Goal: Transaction & Acquisition: Purchase product/service

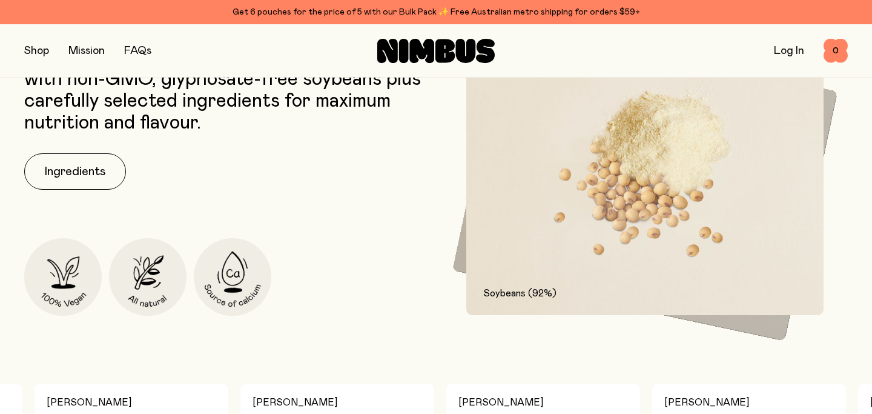
scroll to position [631, 0]
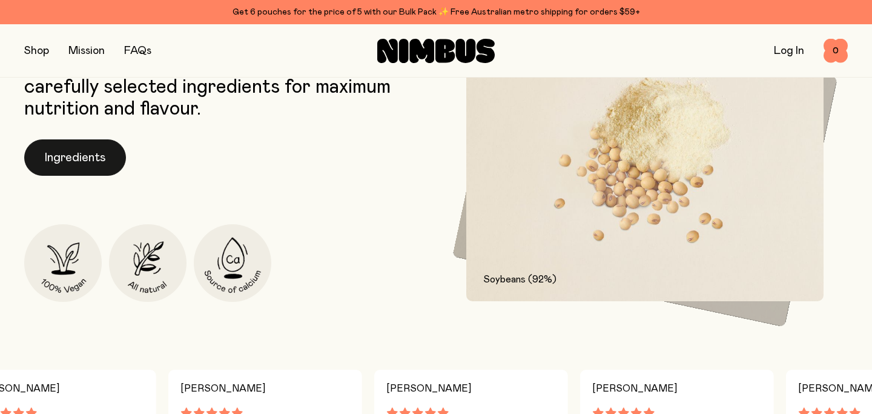
click at [76, 161] on button "Ingredients" at bounding box center [75, 157] width 102 height 36
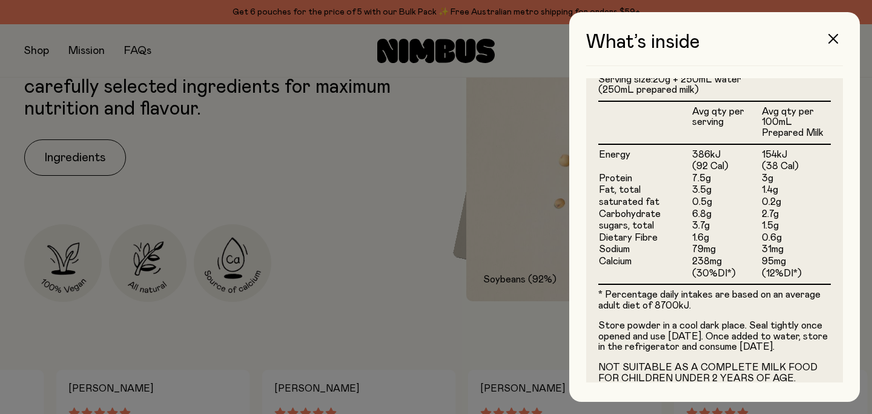
scroll to position [341, 0]
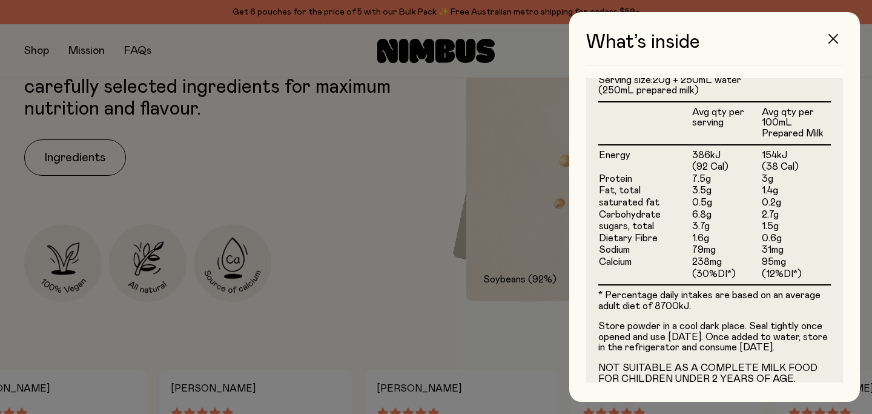
click at [837, 38] on icon "button" at bounding box center [834, 39] width 10 height 10
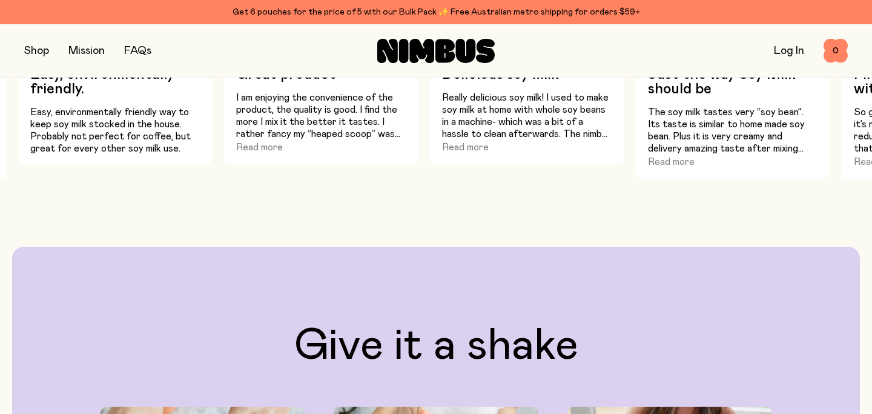
scroll to position [889, 0]
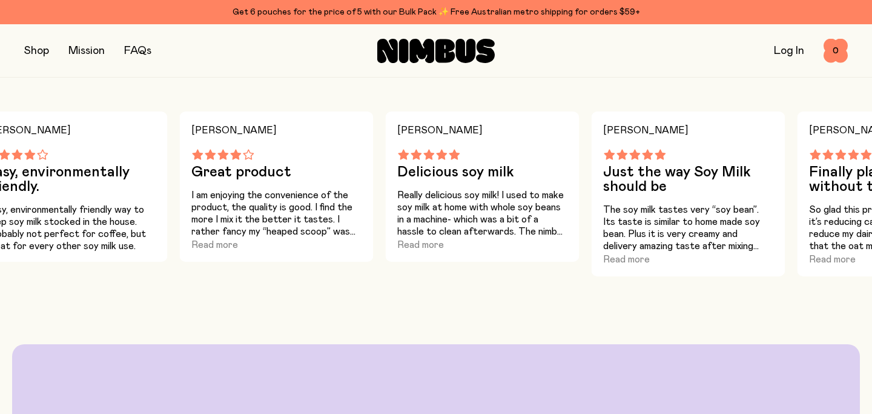
click at [373, 9] on div "Get 6 pouches for the price of 5 with our Bulk Pack ✨ Free Australian metro shi…" at bounding box center [436, 12] width 824 height 15
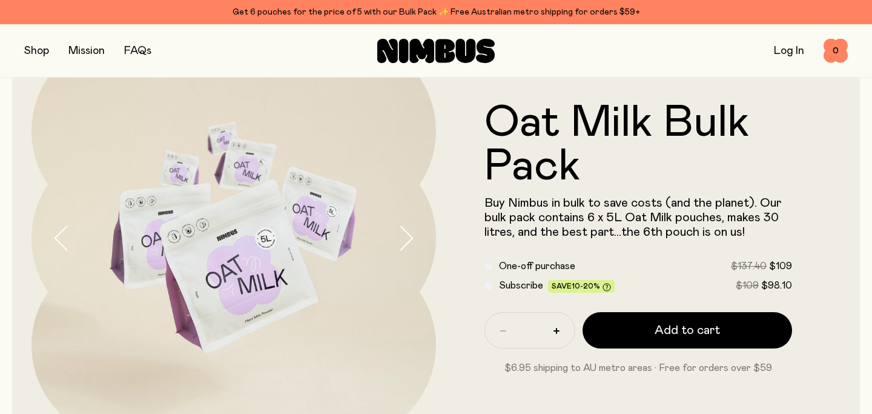
scroll to position [77, 0]
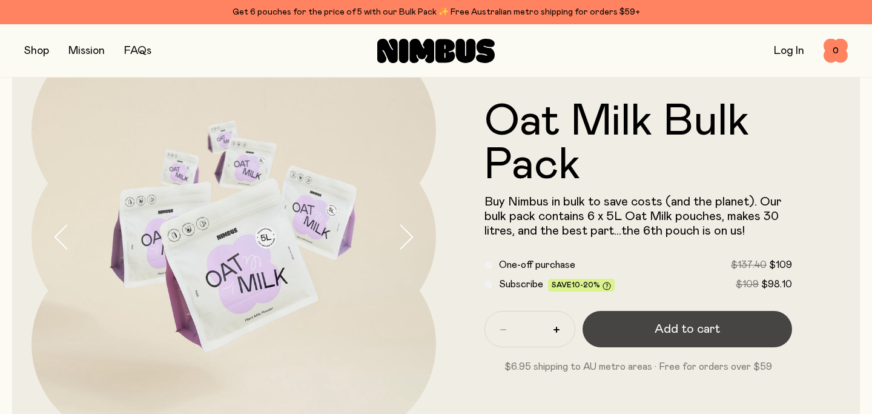
click at [693, 331] on span "Add to cart" at bounding box center [687, 328] width 65 height 17
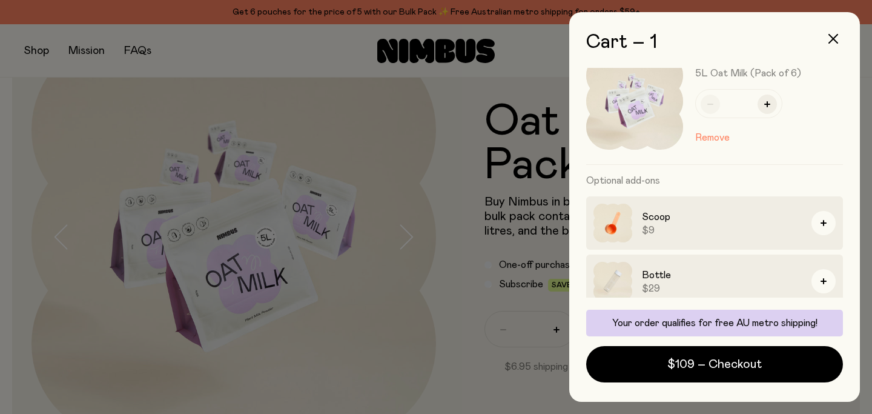
scroll to position [27, 0]
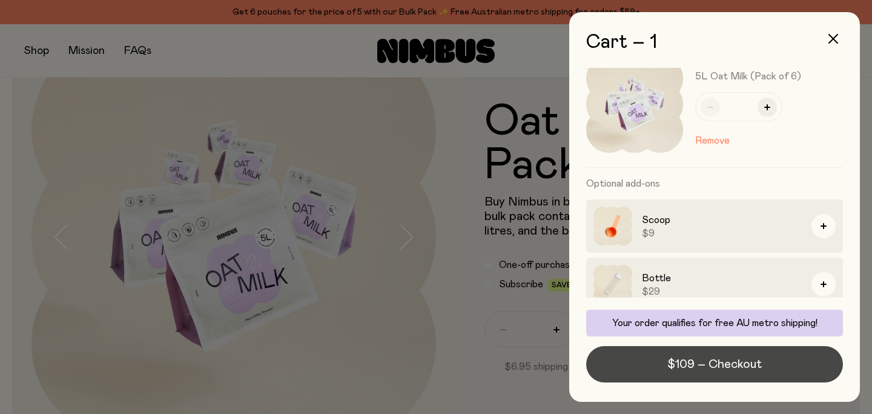
click at [695, 362] on span "$109 – Checkout" at bounding box center [714, 364] width 94 height 17
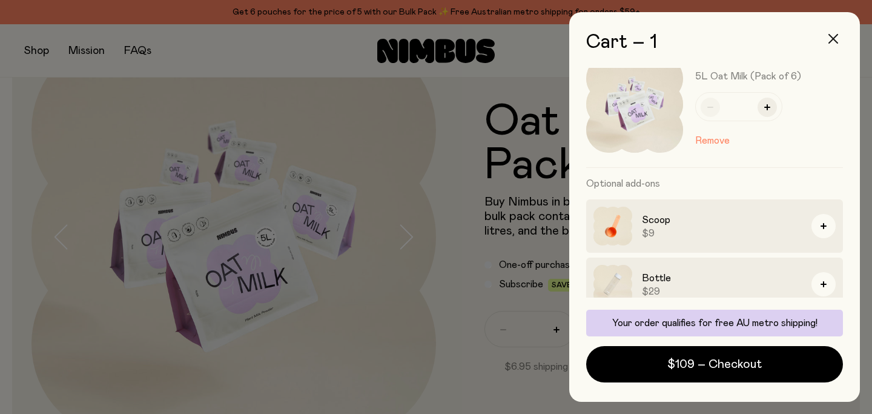
click at [835, 39] on icon "button" at bounding box center [834, 39] width 10 height 10
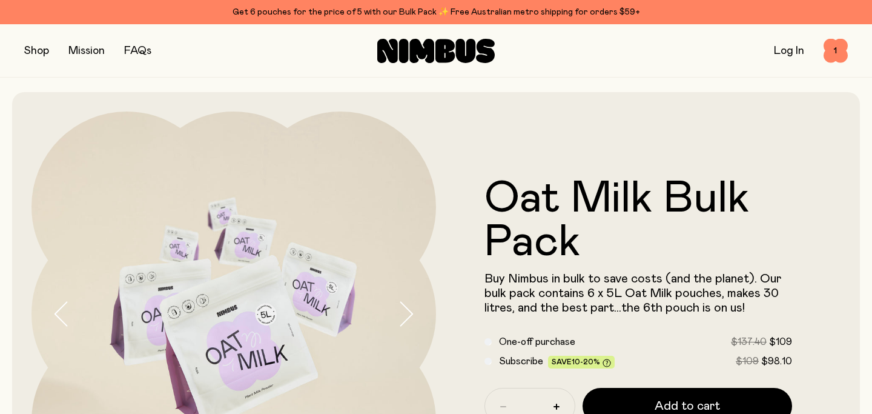
scroll to position [77, 0]
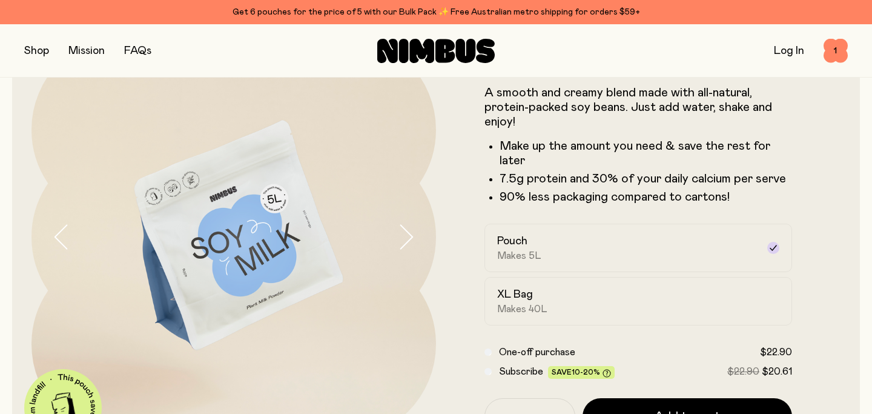
scroll to position [889, 0]
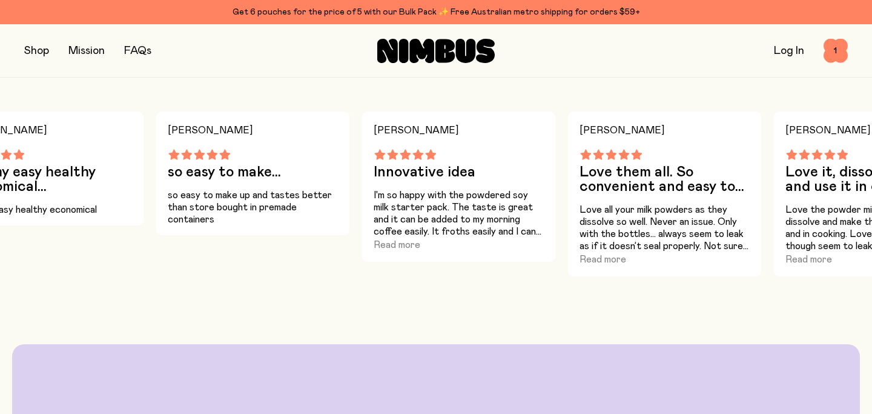
click at [320, 11] on div "Get 6 pouches for the price of 5 with our Bulk Pack ✨ Free Australian metro shi…" at bounding box center [436, 12] width 824 height 15
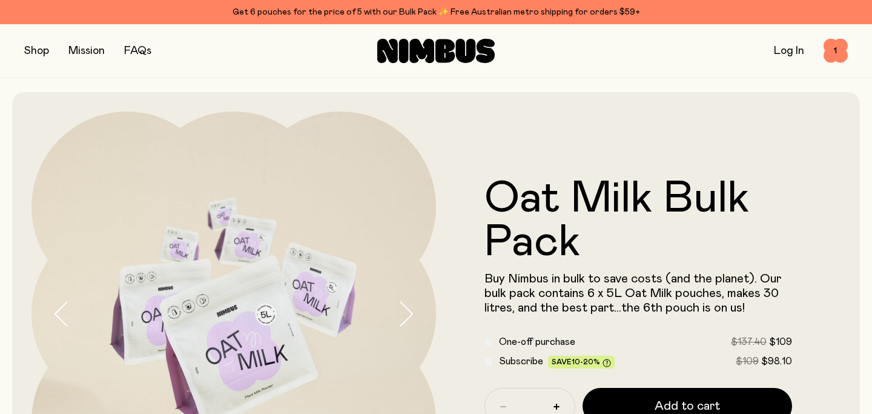
click at [36, 45] on button "button" at bounding box center [36, 50] width 25 height 17
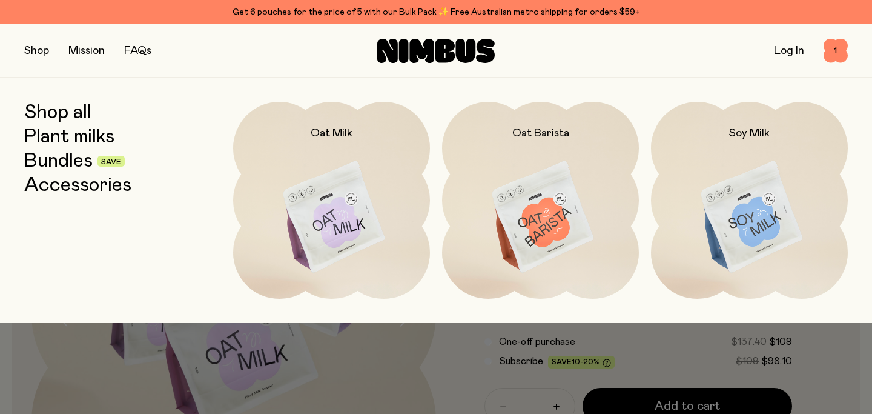
click at [55, 160] on link "Bundles" at bounding box center [58, 161] width 68 height 22
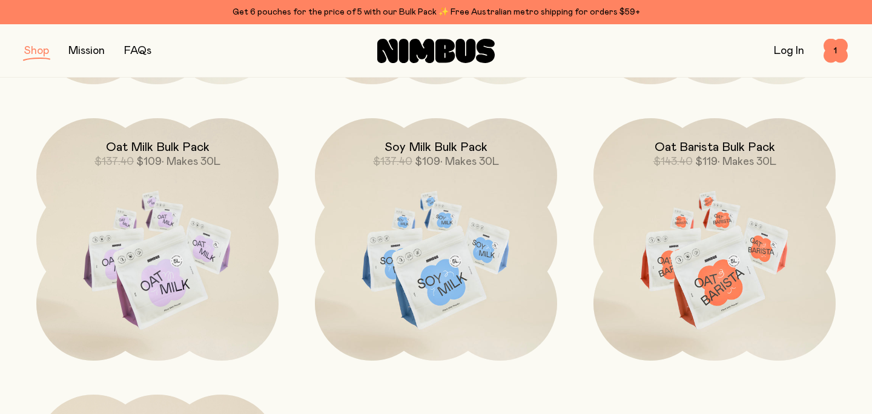
scroll to position [413, 0]
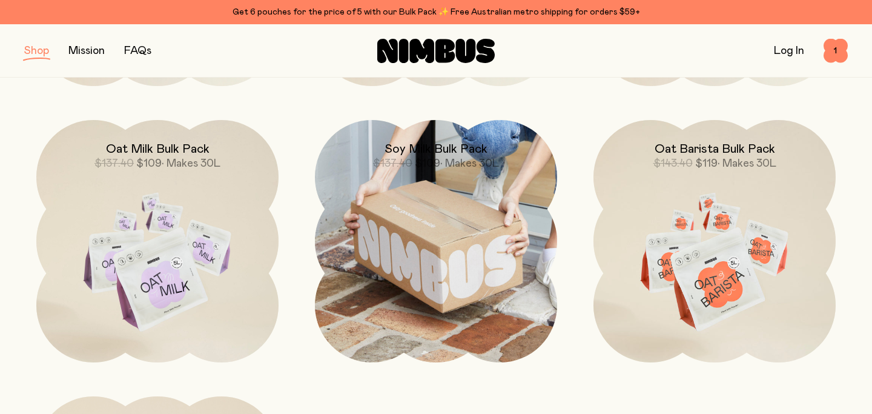
click at [433, 274] on img at bounding box center [436, 241] width 242 height 242
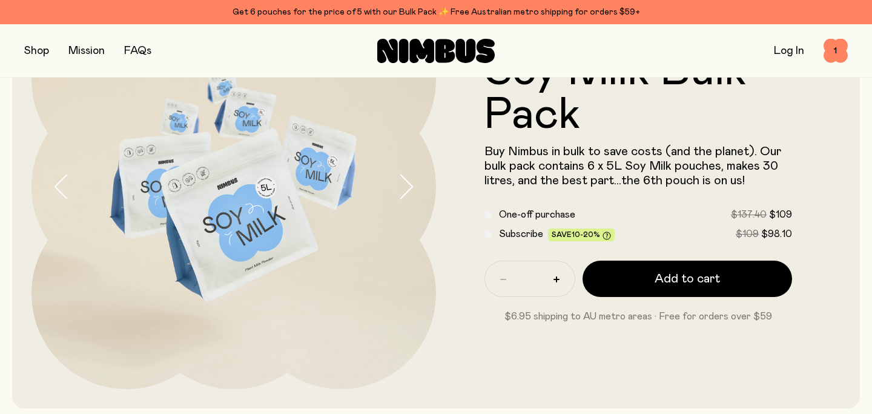
scroll to position [133, 0]
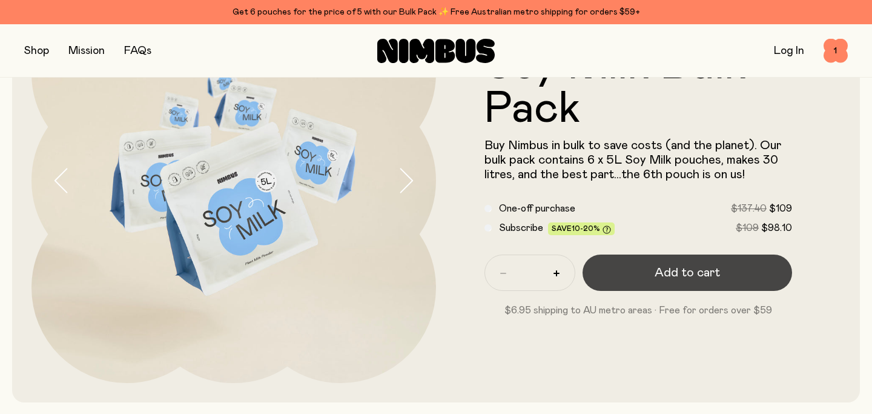
click at [697, 270] on span "Add to cart" at bounding box center [687, 272] width 65 height 17
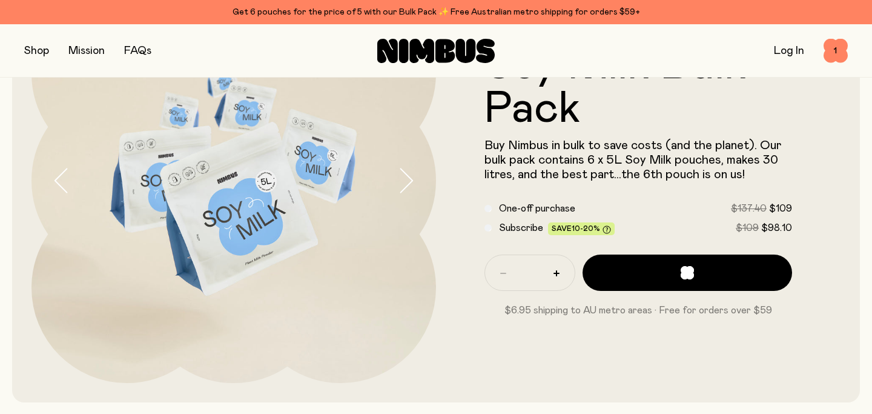
scroll to position [0, 0]
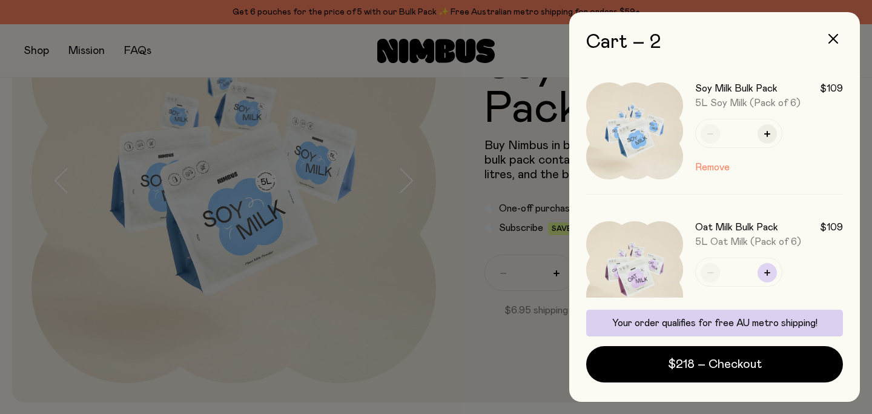
click at [764, 270] on button "button" at bounding box center [767, 272] width 19 height 19
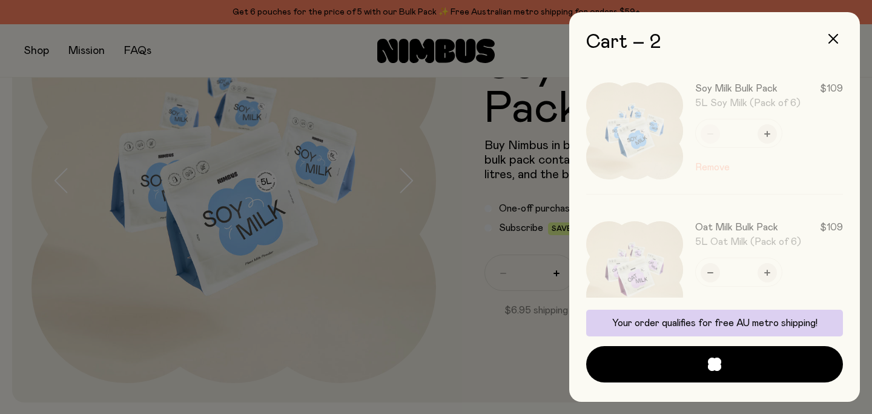
click at [710, 272] on div at bounding box center [720, 270] width 245 height 126
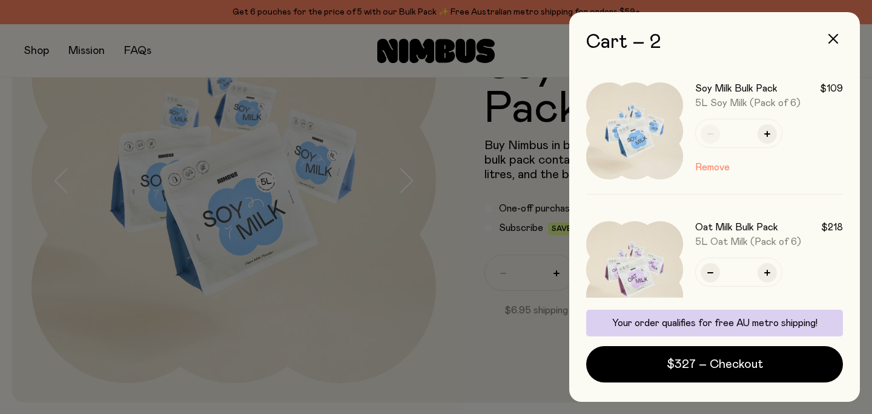
click at [710, 272] on icon "button" at bounding box center [710, 272] width 6 height 1
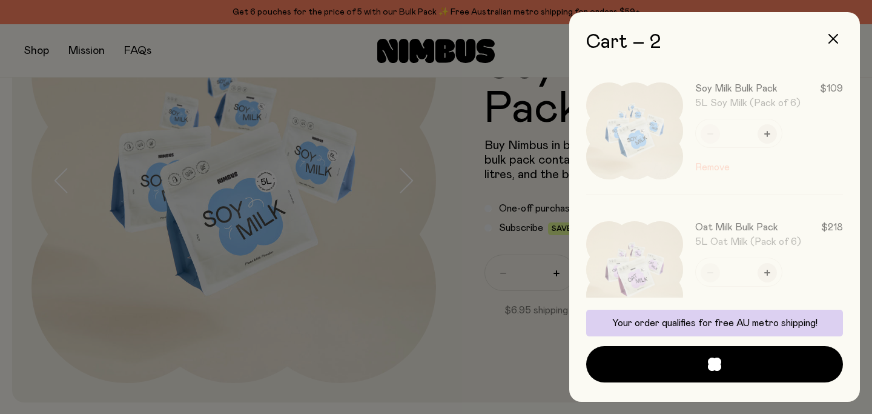
click at [710, 272] on div "Oat Milk Bulk Pack $218 5L Oat Milk (Pack of 6) * Remove" at bounding box center [714, 270] width 257 height 127
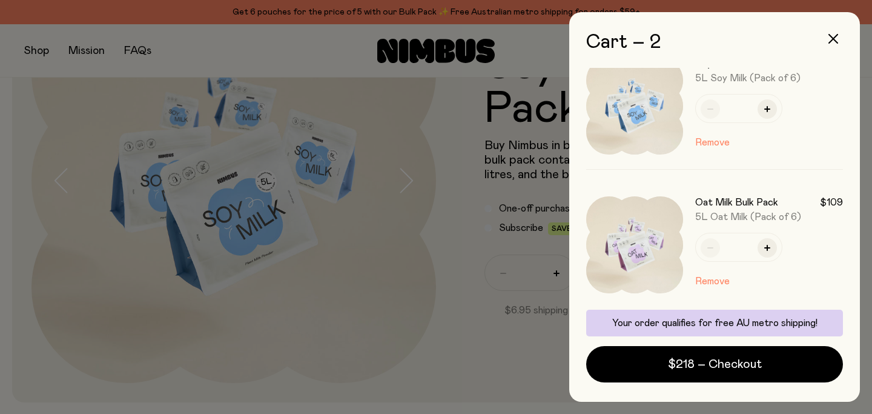
scroll to position [32, 0]
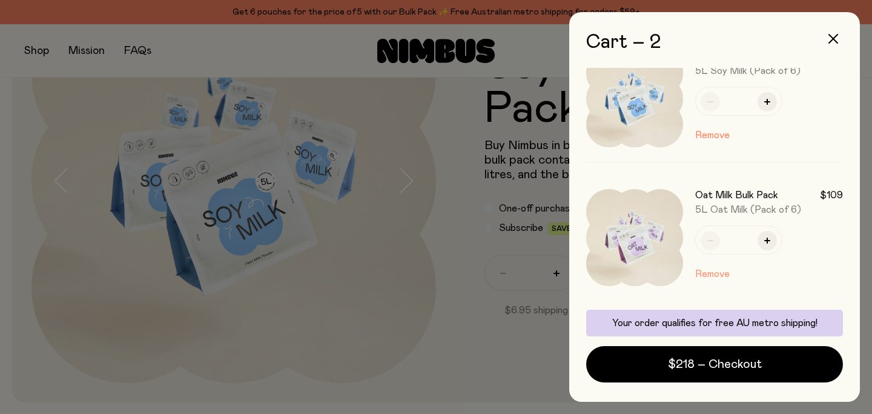
click at [710, 274] on button "Remove" at bounding box center [712, 273] width 35 height 15
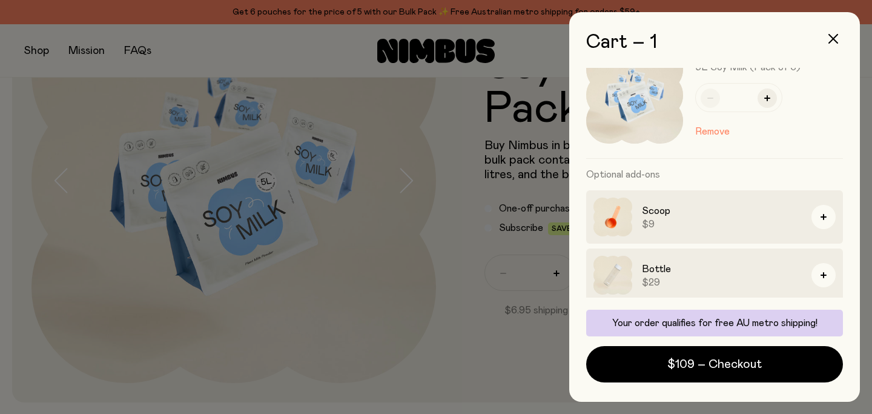
scroll to position [98, 0]
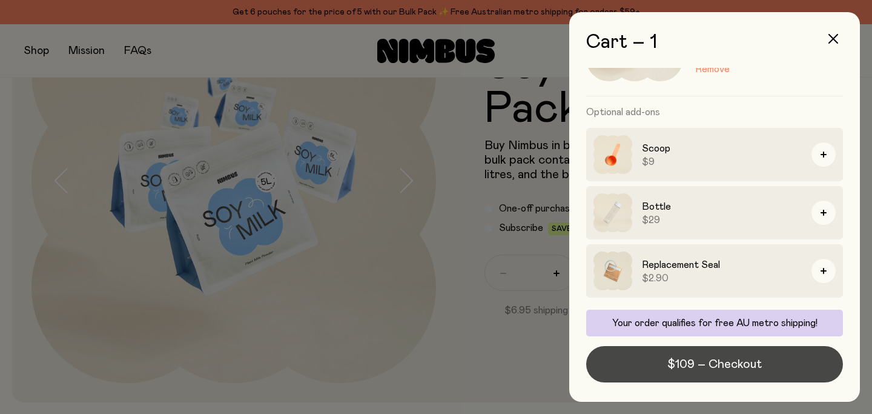
click at [705, 366] on span "$109 – Checkout" at bounding box center [714, 364] width 94 height 17
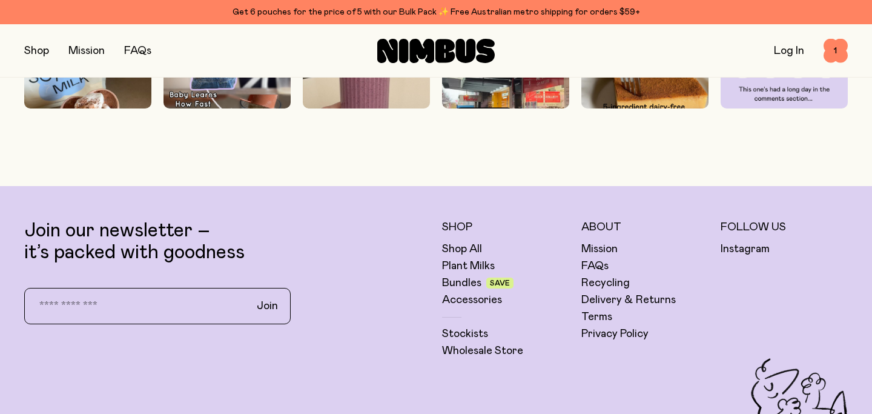
scroll to position [3214, 0]
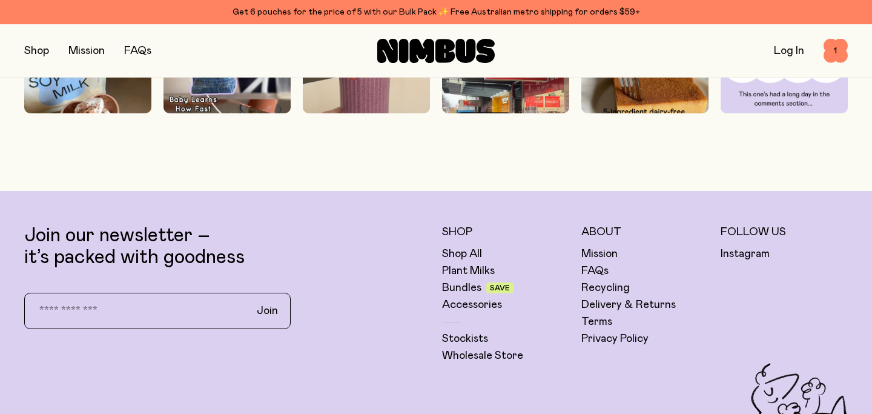
click at [400, 44] on icon at bounding box center [404, 51] width 10 height 24
click at [136, 47] on link "FAQs" at bounding box center [137, 50] width 27 height 11
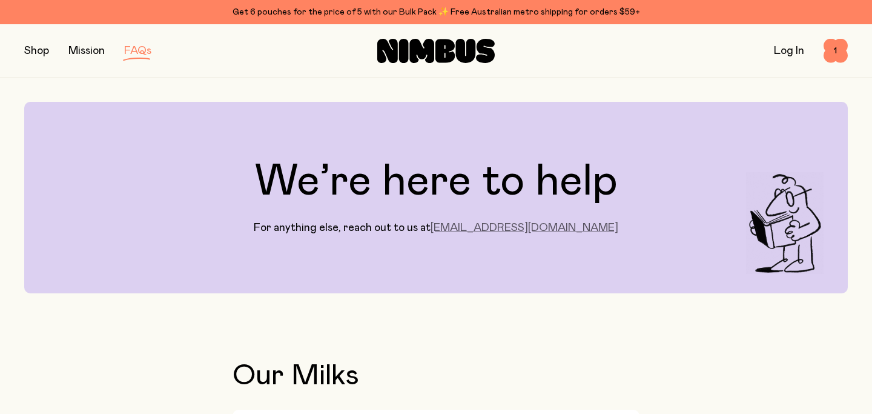
click at [508, 227] on link "hello@drinknimbus.co" at bounding box center [525, 227] width 188 height 11
